Goal: Task Accomplishment & Management: Manage account settings

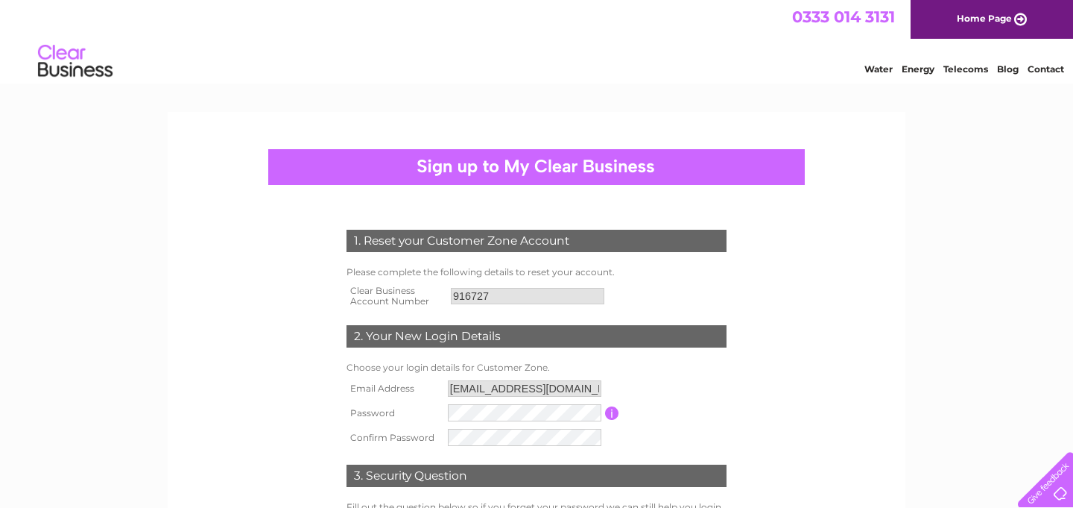
click at [548, 321] on div "1. Reset your Customer Zone Account Please complete the following details to re…" at bounding box center [536, 408] width 449 height 387
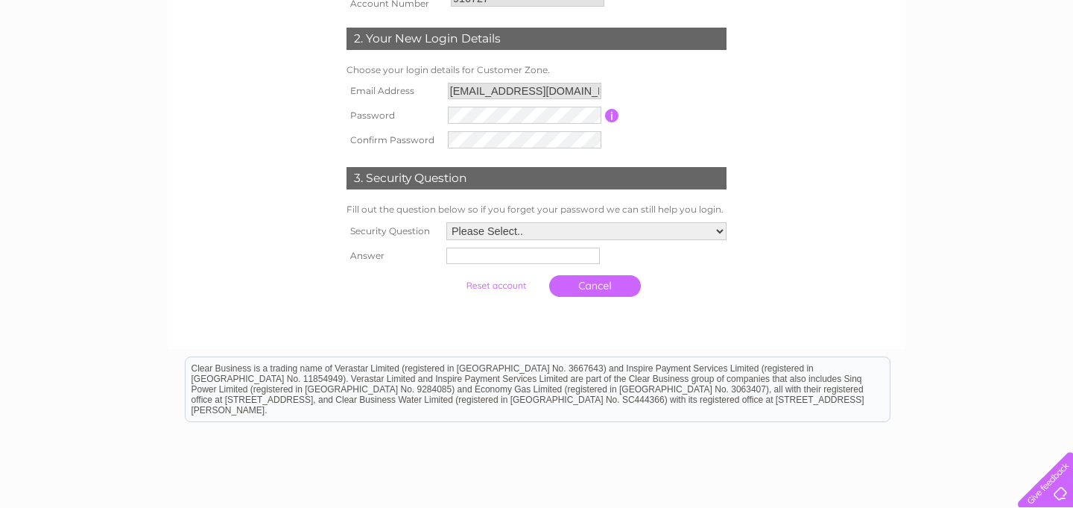
scroll to position [297, 0]
select select "1"
click at [505, 256] on input "text" at bounding box center [523, 256] width 155 height 18
type input "edinburgh"
click at [486, 288] on input "submit" at bounding box center [496, 285] width 92 height 21
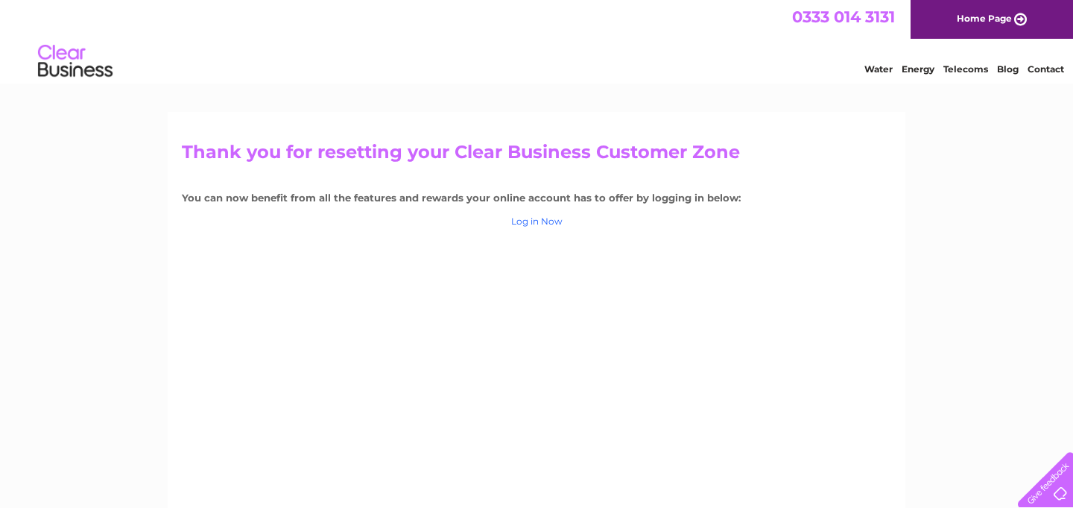
click at [540, 223] on link "Log in Now" at bounding box center [536, 220] width 51 height 11
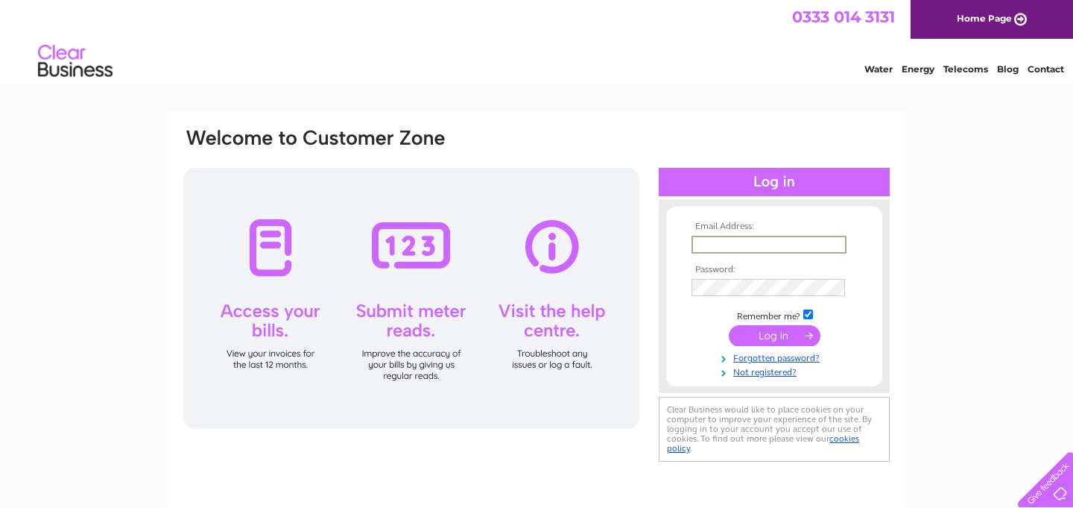
type input "focalpointfurniture@gmail.com"
click at [774, 334] on input "submit" at bounding box center [775, 335] width 92 height 21
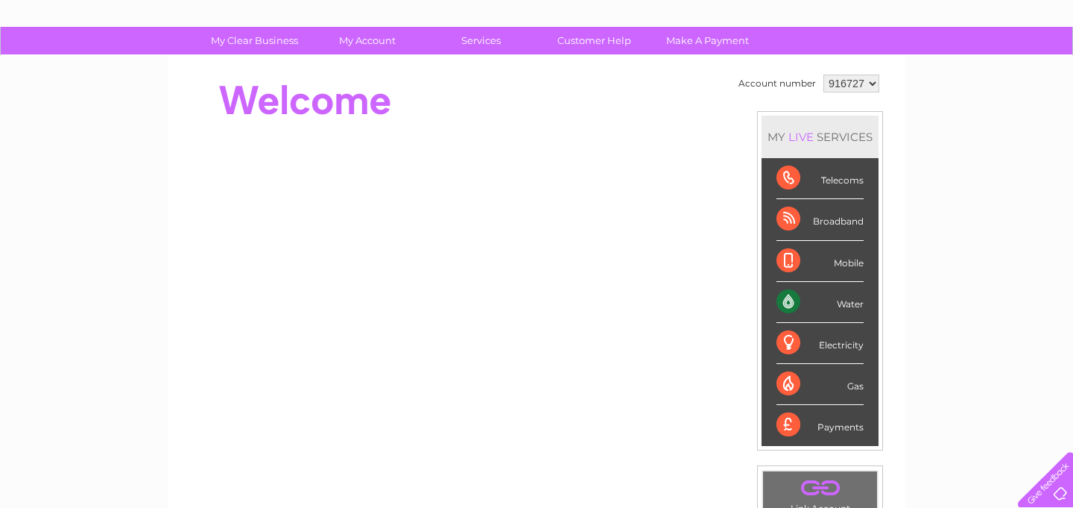
scroll to position [86, 0]
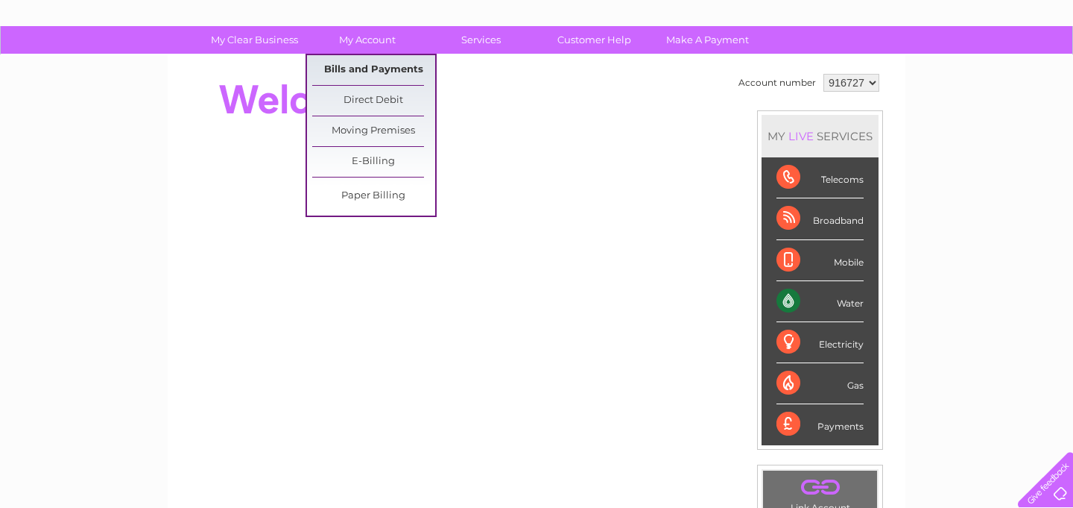
click at [365, 68] on link "Bills and Payments" at bounding box center [373, 70] width 123 height 30
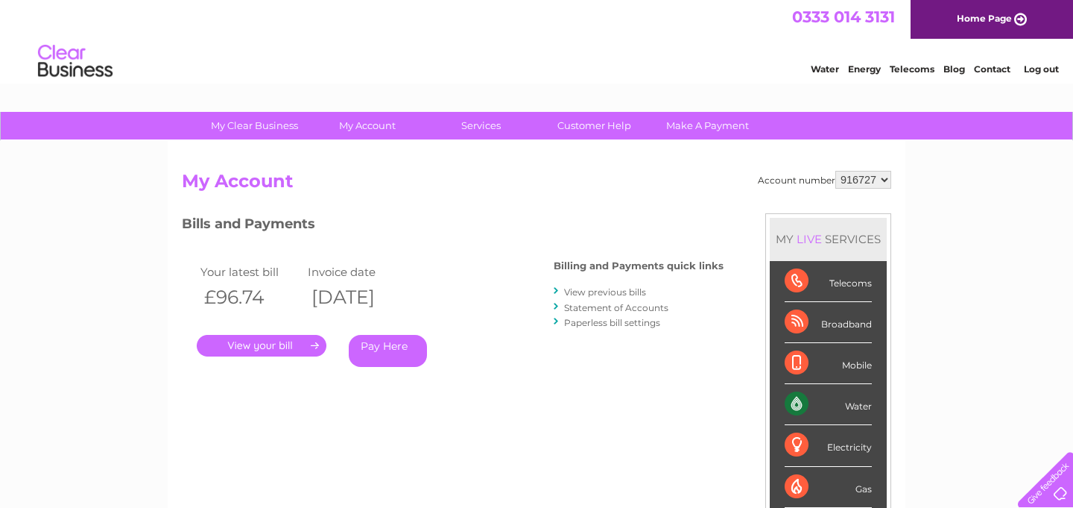
click at [250, 343] on link "." at bounding box center [262, 346] width 130 height 22
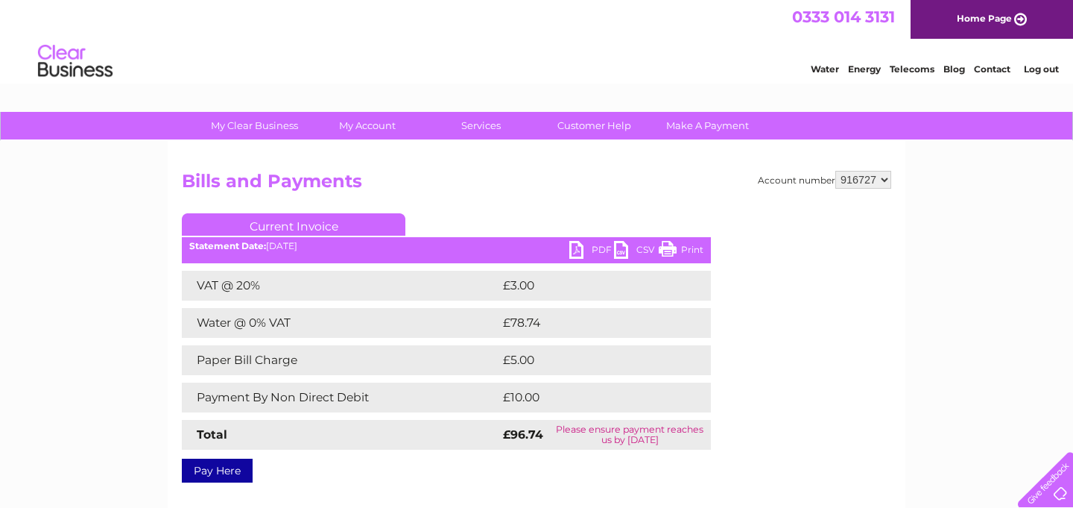
click at [596, 249] on link "PDF" at bounding box center [591, 252] width 45 height 22
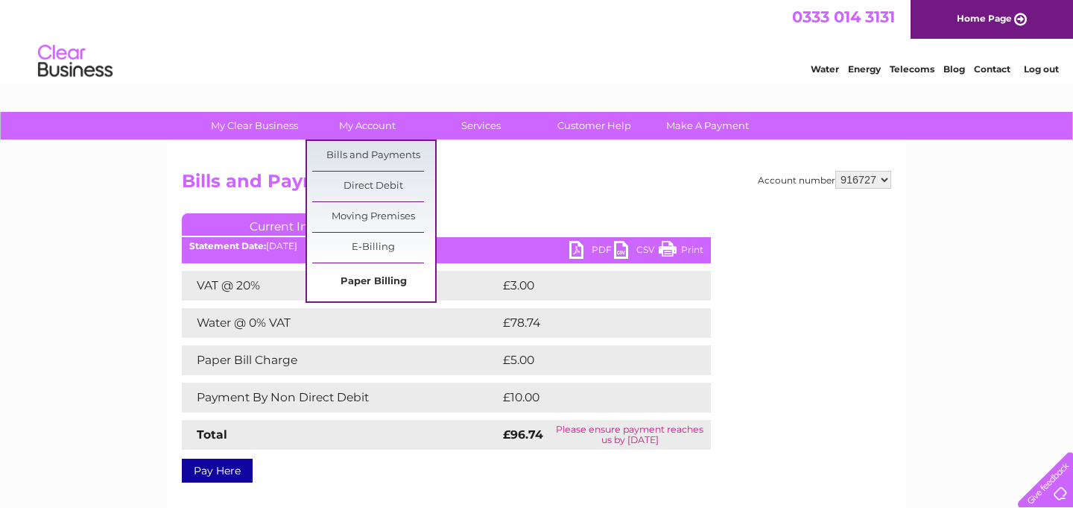
click at [358, 285] on link "Paper Billing" at bounding box center [373, 282] width 123 height 30
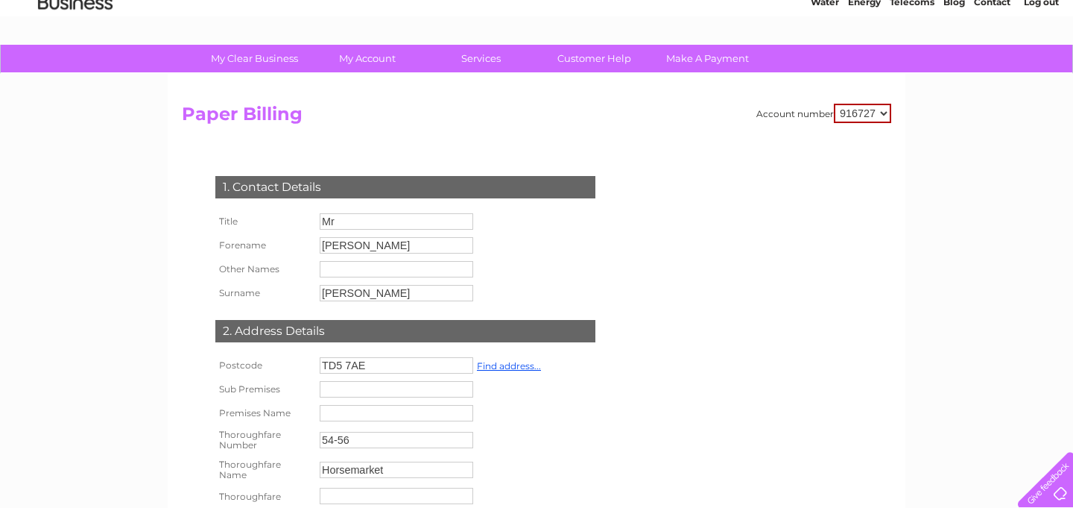
scroll to position [66, 0]
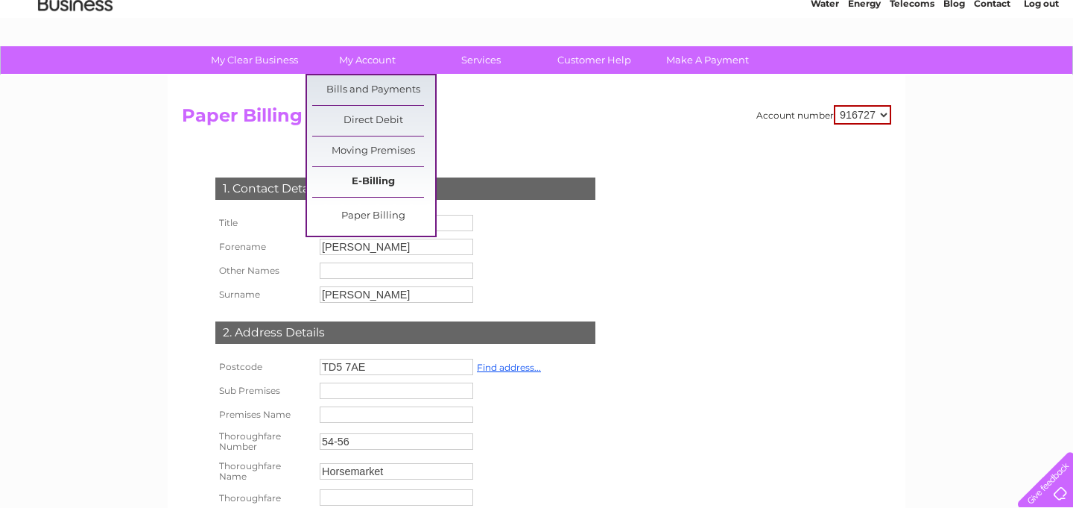
click at [364, 182] on link "E-Billing" at bounding box center [373, 182] width 123 height 30
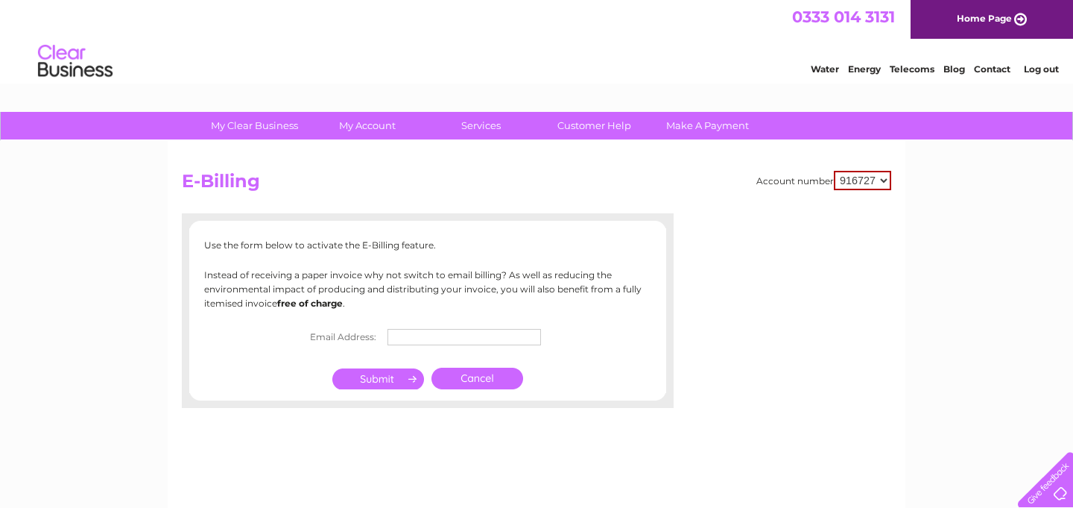
click at [411, 331] on input "text" at bounding box center [465, 337] width 154 height 16
type input "[EMAIL_ADDRESS][DOMAIN_NAME]"
click at [376, 377] on input "submit" at bounding box center [378, 378] width 92 height 21
